Goal: Register for event/course

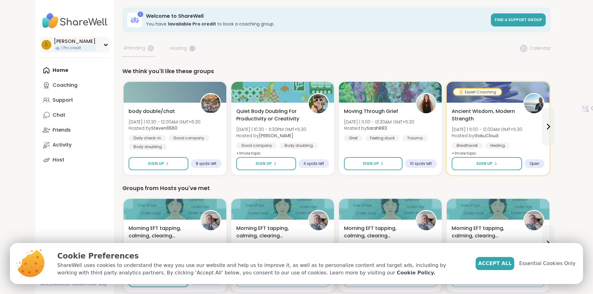
click at [54, 44] on div "[PERSON_NAME]" at bounding box center [75, 41] width 42 height 7
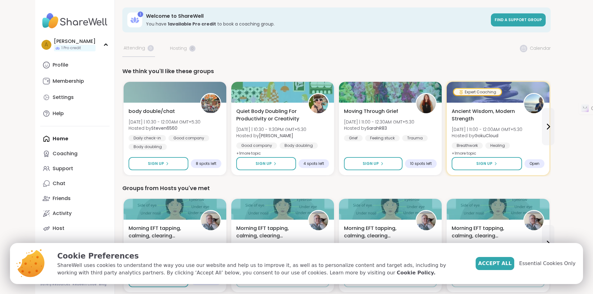
click at [40, 23] on img at bounding box center [74, 21] width 69 height 22
click at [42, 157] on link "Coaching" at bounding box center [74, 153] width 69 height 15
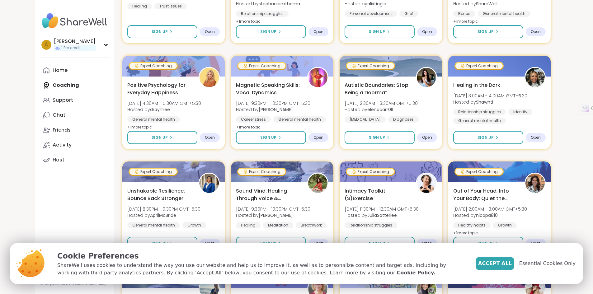
scroll to position [436, 0]
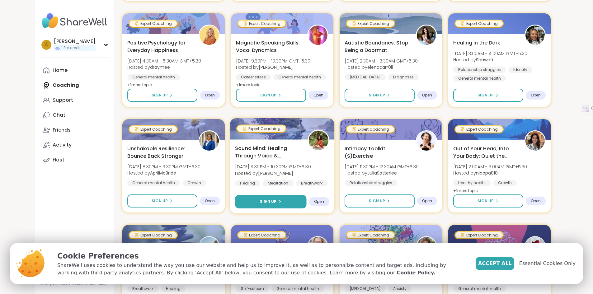
click at [285, 195] on button "Sign Up" at bounding box center [271, 201] width 72 height 13
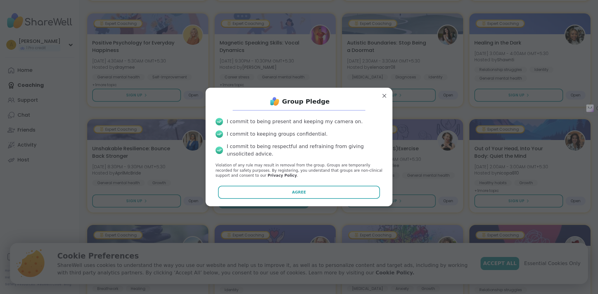
click at [285, 195] on button "Agree" at bounding box center [299, 192] width 162 height 13
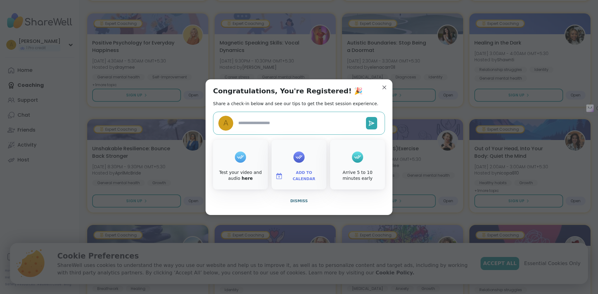
type textarea "*"
click at [307, 174] on span "Add to Calendar" at bounding box center [303, 176] width 37 height 12
click at [301, 119] on button "Google Calendar" at bounding box center [298, 120] width 47 height 14
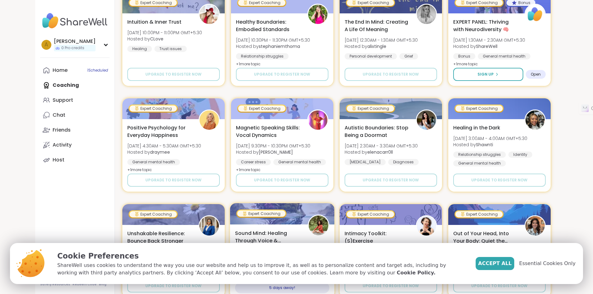
scroll to position [336, 0]
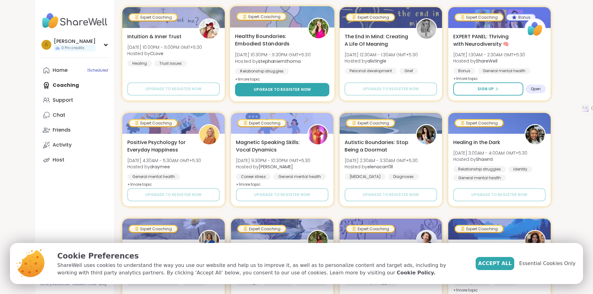
click at [304, 88] on button "Upgrade to register now" at bounding box center [282, 89] width 94 height 13
